Goal: Transaction & Acquisition: Obtain resource

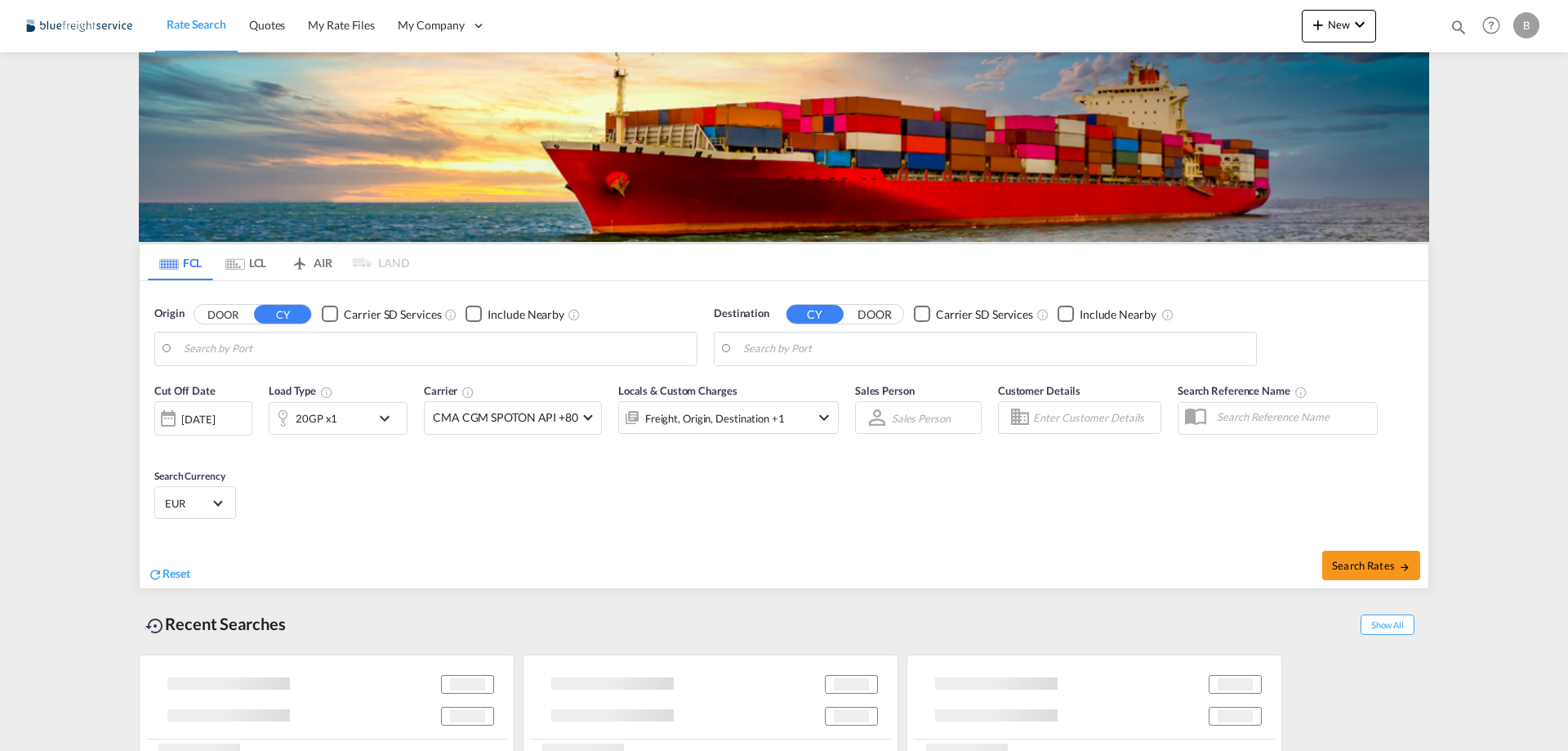
type input "[GEOGRAPHIC_DATA], [GEOGRAPHIC_DATA]"
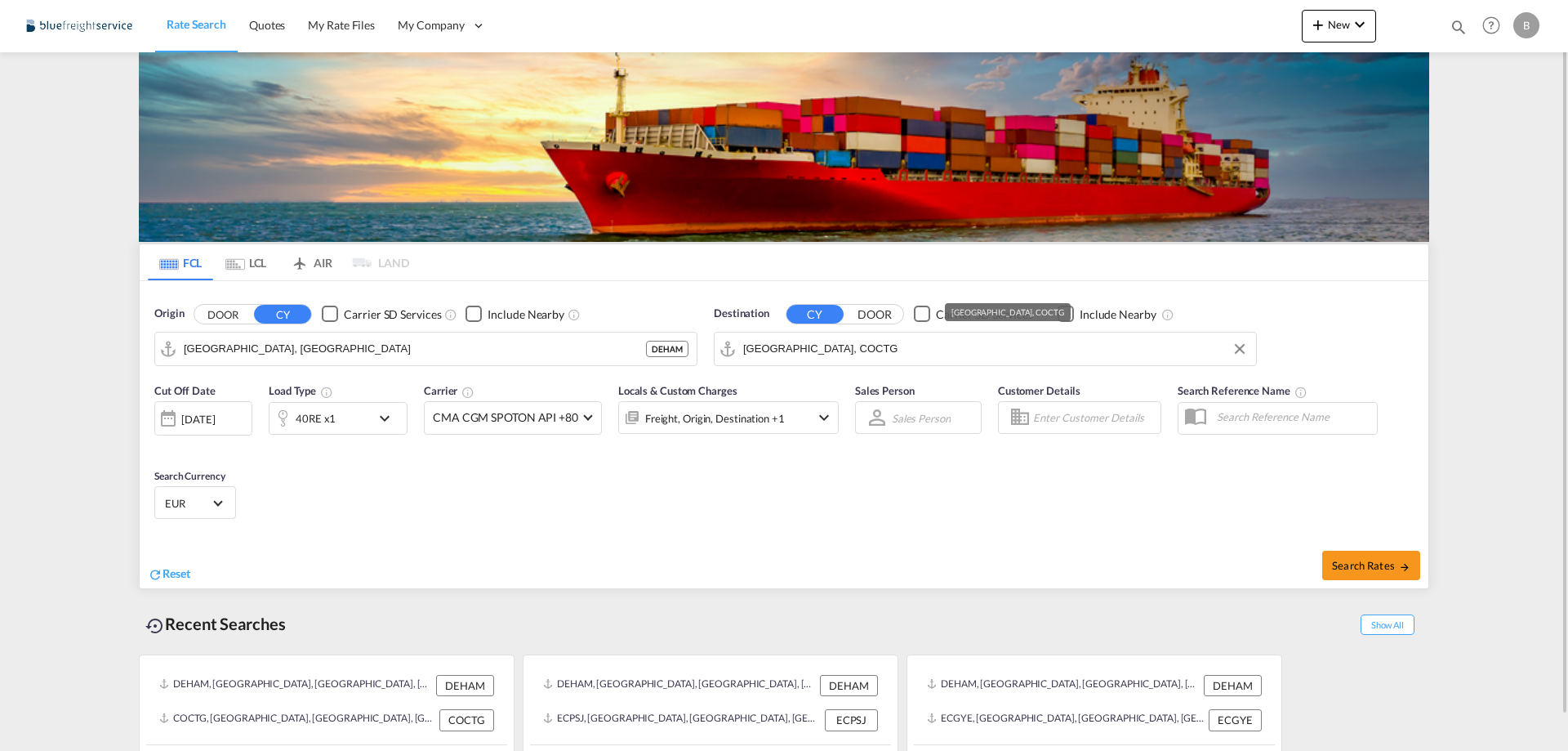
click at [819, 348] on input "[GEOGRAPHIC_DATA], COCTG" at bounding box center [996, 349] width 505 height 24
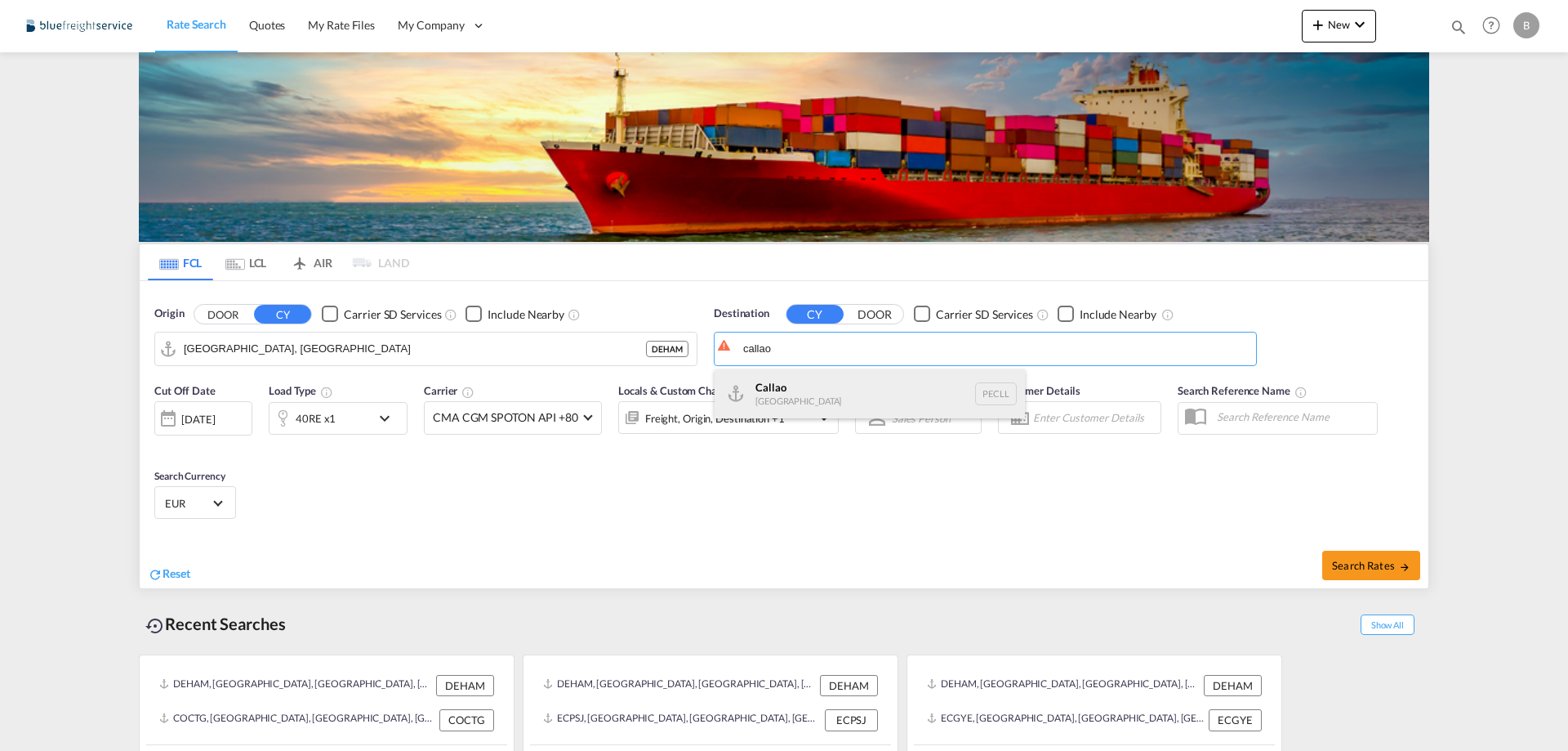
click at [815, 396] on div "Callao [GEOGRAPHIC_DATA] PECLL" at bounding box center [870, 393] width 311 height 49
type input "Callao, PECLL"
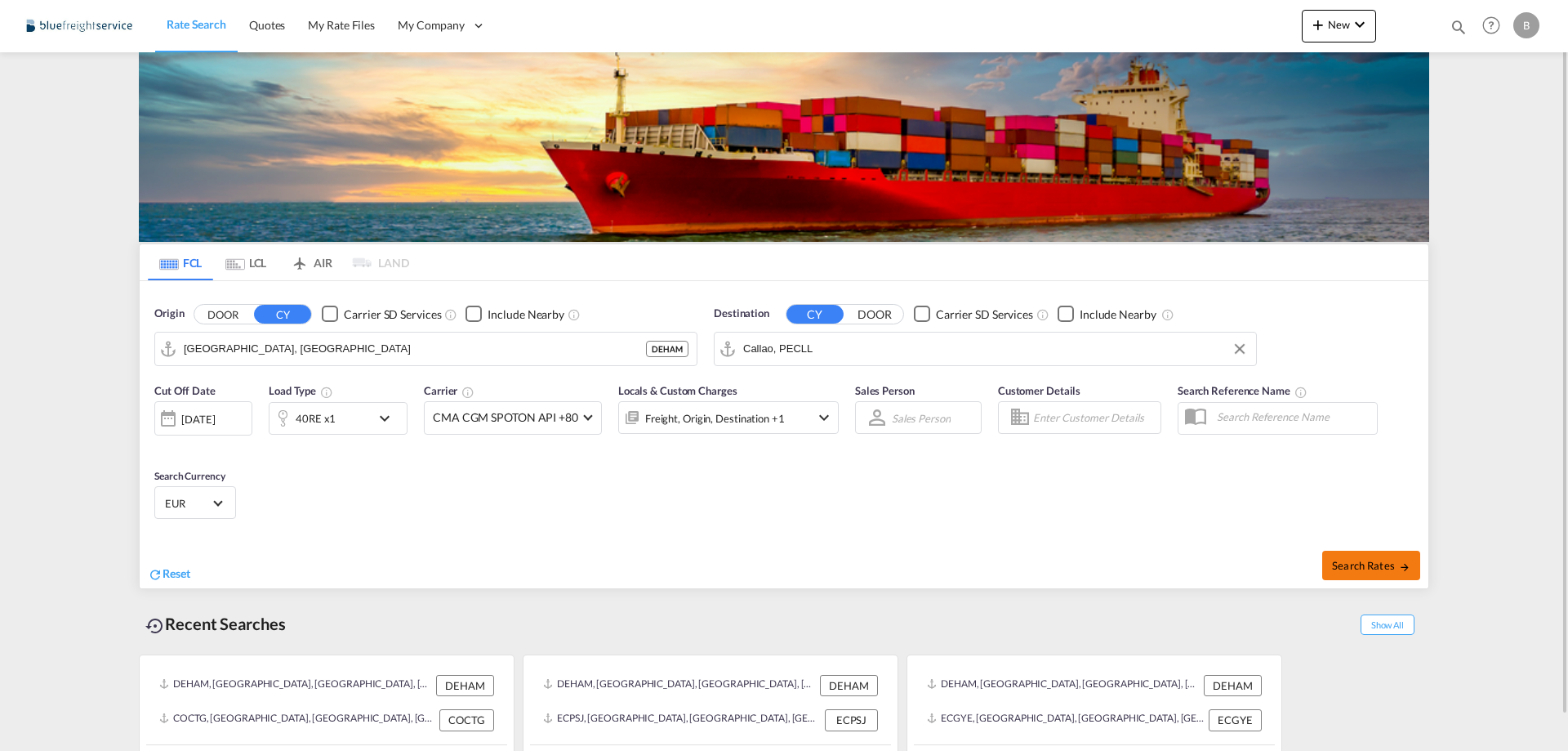
click at [1341, 568] on span "Search Rates" at bounding box center [1371, 565] width 79 height 13
type input "DEHAM to PECLL / [DATE]"
